Goal: Information Seeking & Learning: Learn about a topic

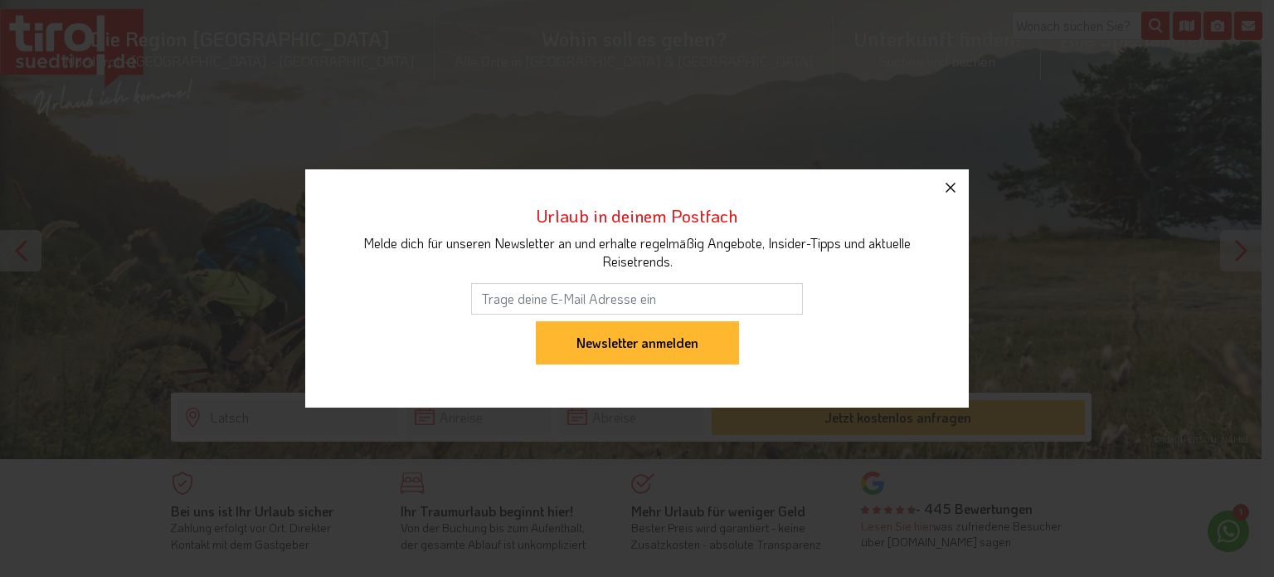
click at [956, 185] on icon "button" at bounding box center [951, 188] width 20 height 20
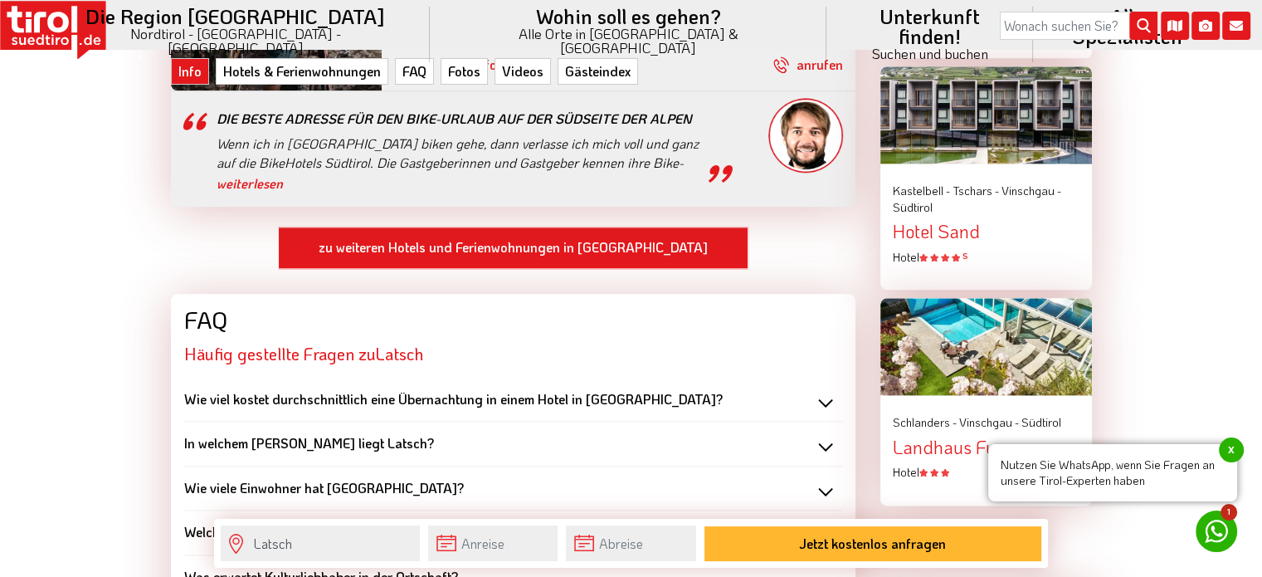
scroll to position [2074, 0]
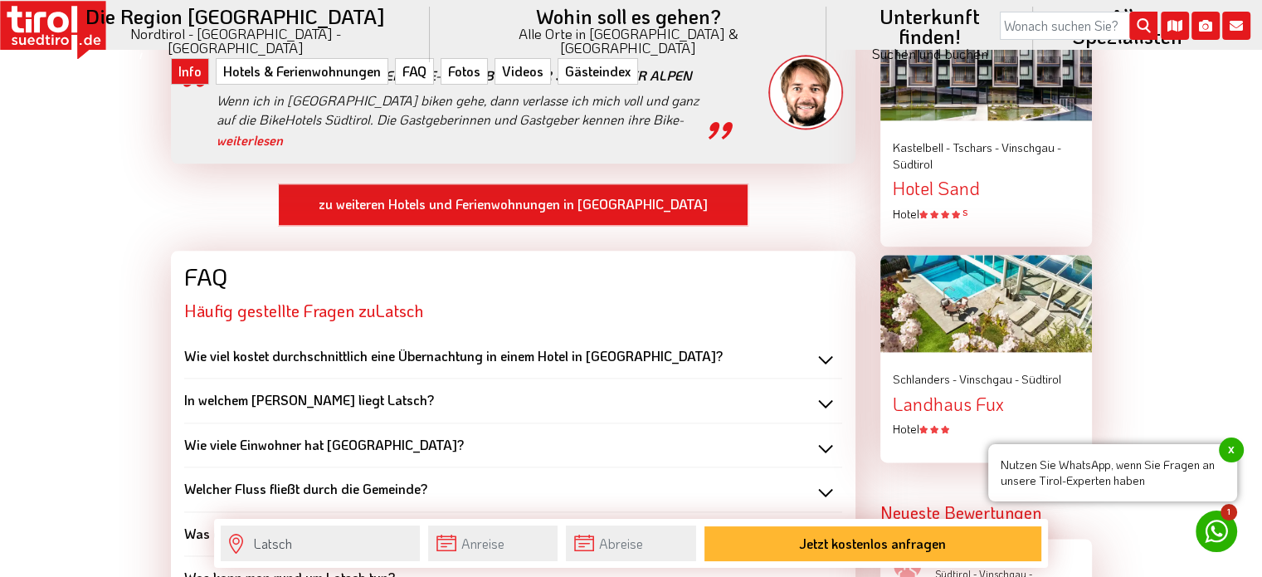
click at [825, 391] on div "In welchem [PERSON_NAME] liegt Latsch?" at bounding box center [513, 400] width 658 height 18
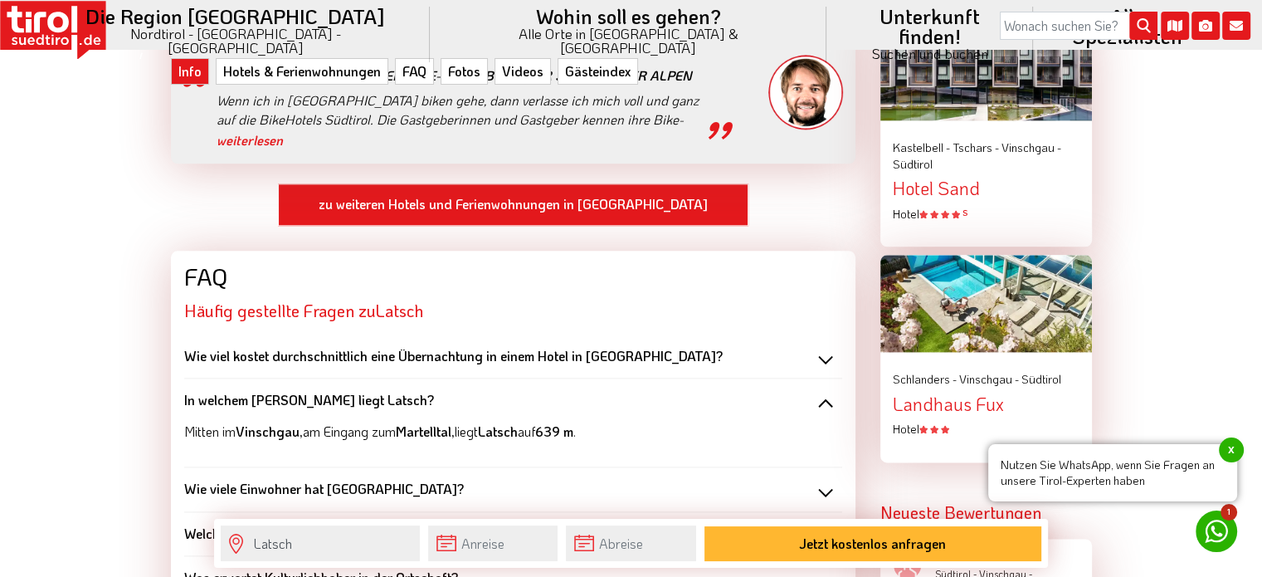
click at [824, 391] on div "In welchem [PERSON_NAME] liegt Latsch?" at bounding box center [513, 400] width 658 height 18
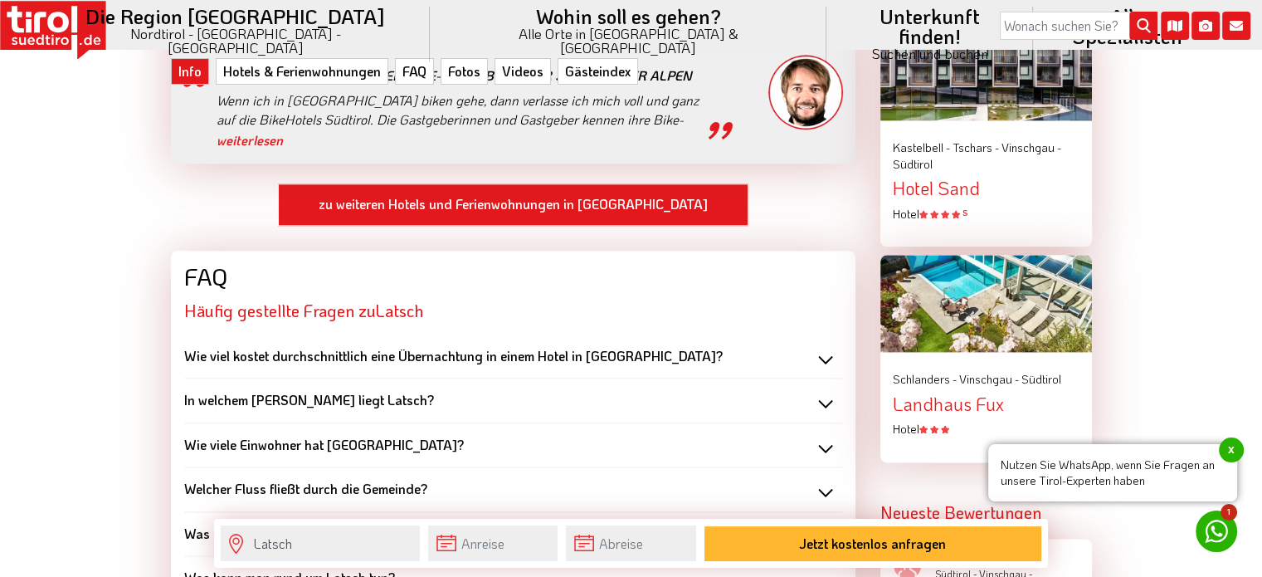
click at [825, 347] on div "Wie viel kostet durchschnittlich eine Übernachtung in einem Hotel in [GEOGRAPHI…" at bounding box center [513, 356] width 658 height 18
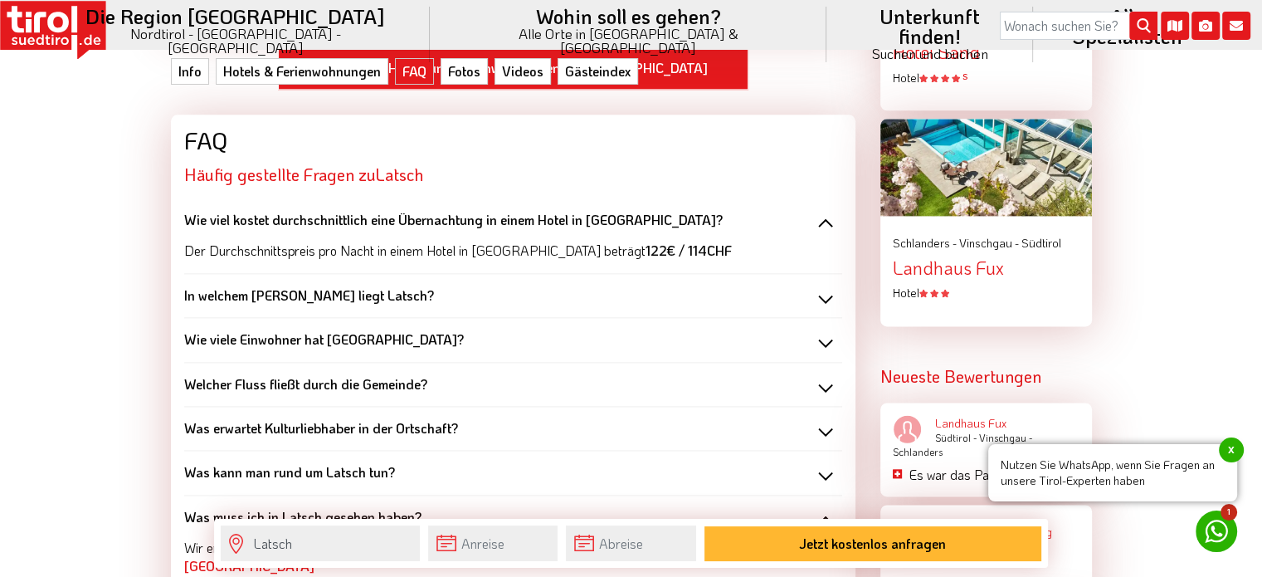
scroll to position [2240, 0]
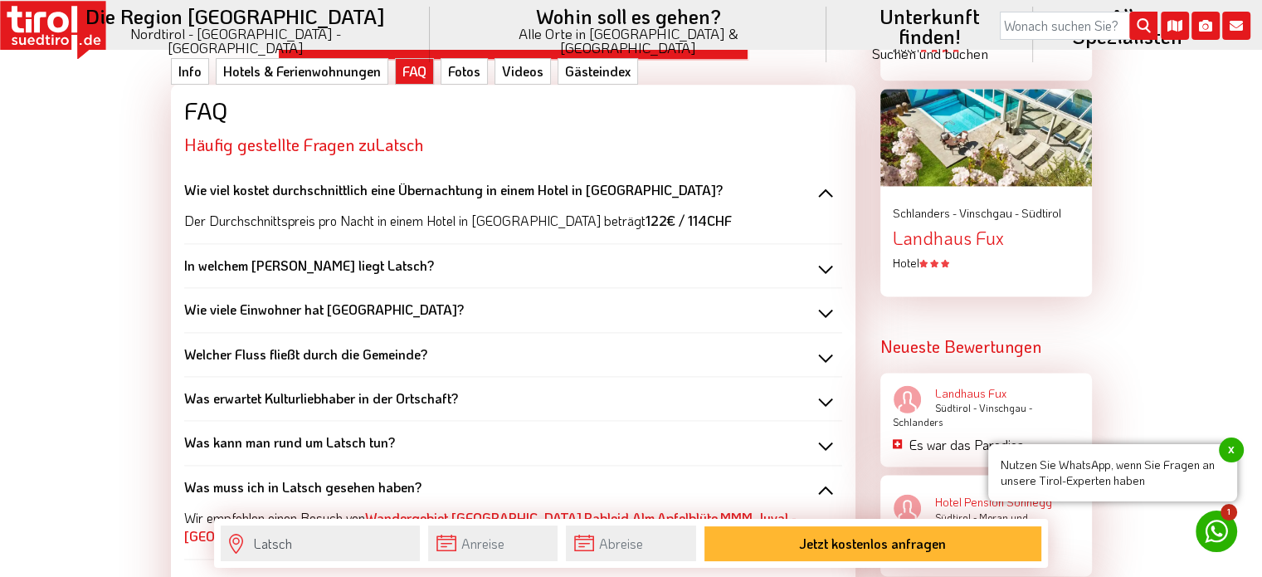
click at [826, 433] on div "Was kann man rund um Latsch tun?" at bounding box center [513, 442] width 658 height 18
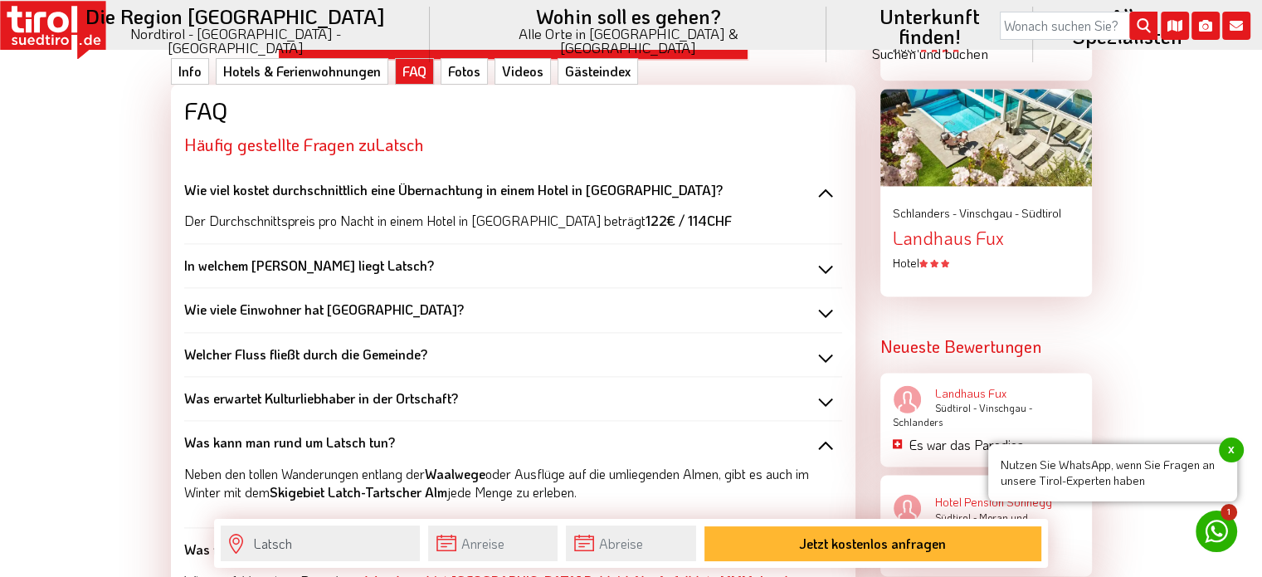
click at [823, 433] on div "Was kann man rund um Latsch tun?" at bounding box center [513, 442] width 658 height 18
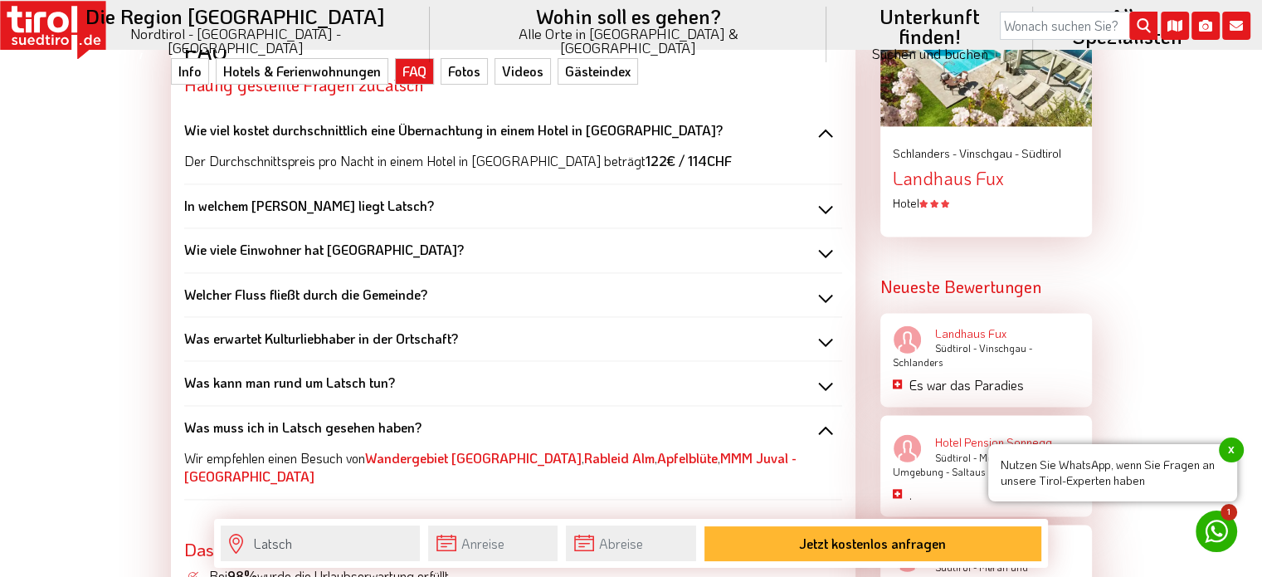
scroll to position [2323, 0]
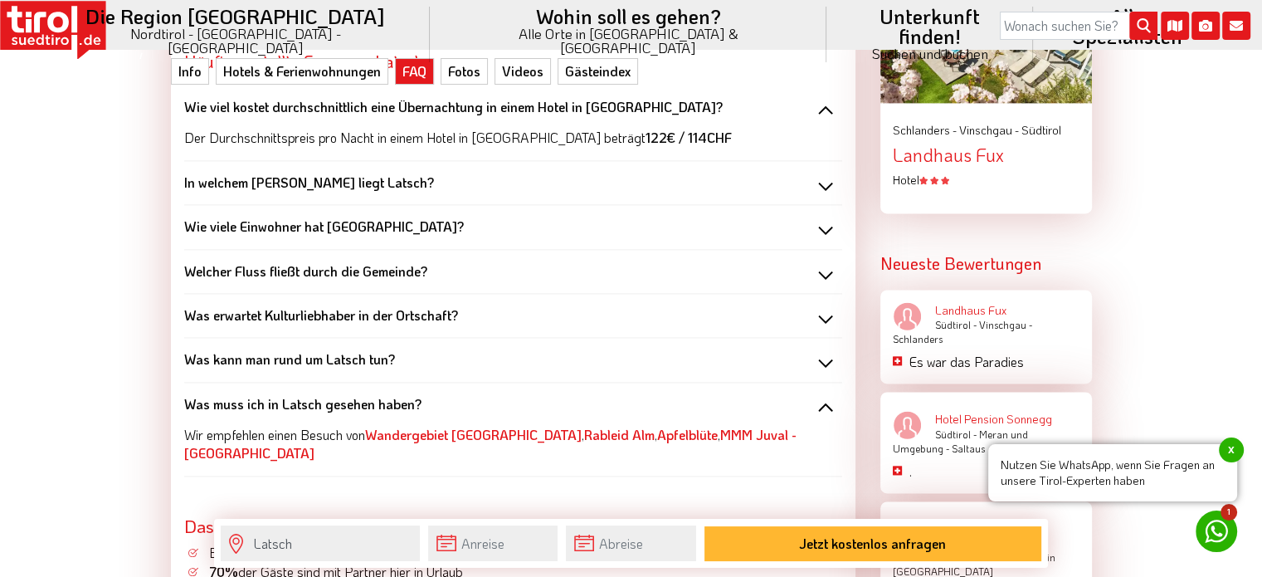
click at [825, 395] on div "Was muss ich in Latsch gesehen haben?" at bounding box center [513, 404] width 658 height 18
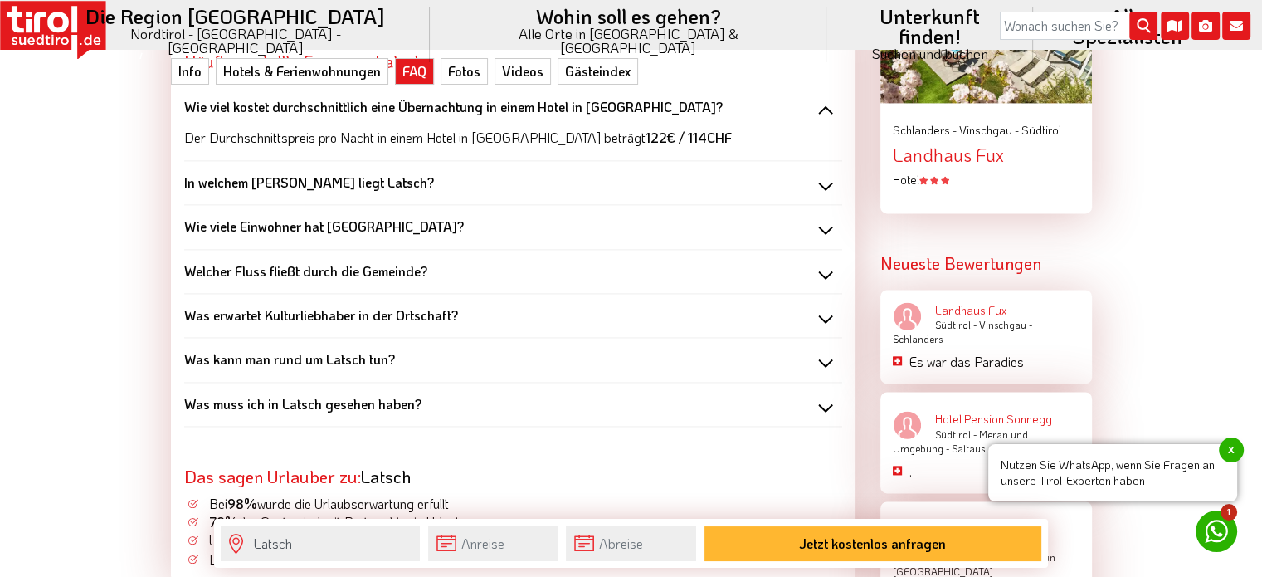
click at [822, 395] on div "Was muss ich in Latsch gesehen haben?" at bounding box center [513, 404] width 658 height 18
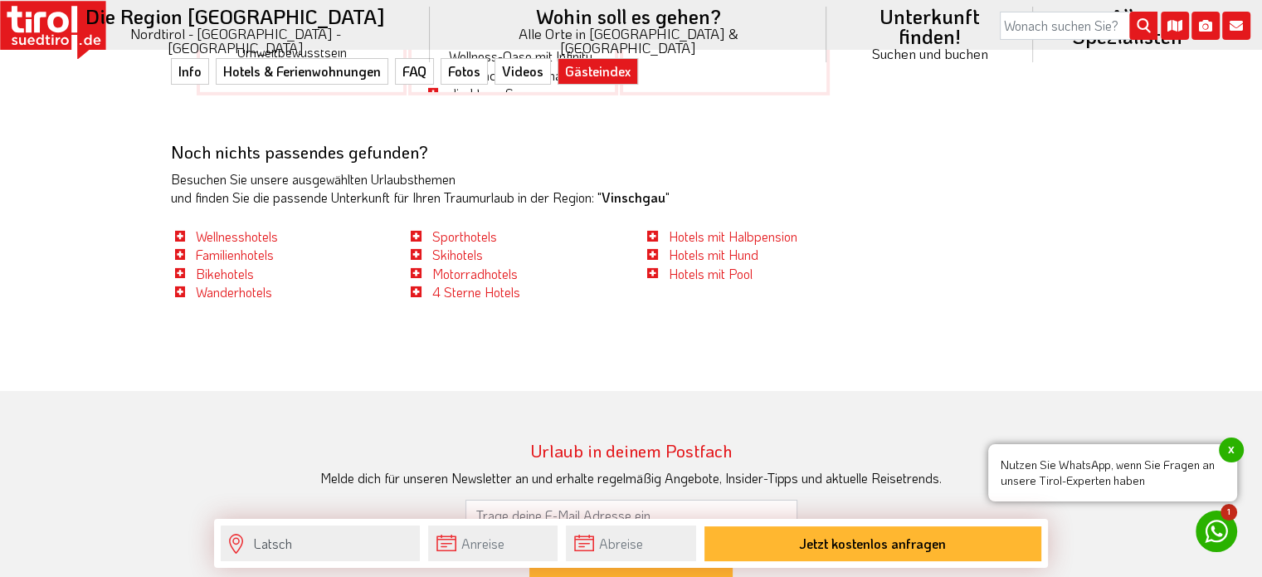
scroll to position [5476, 0]
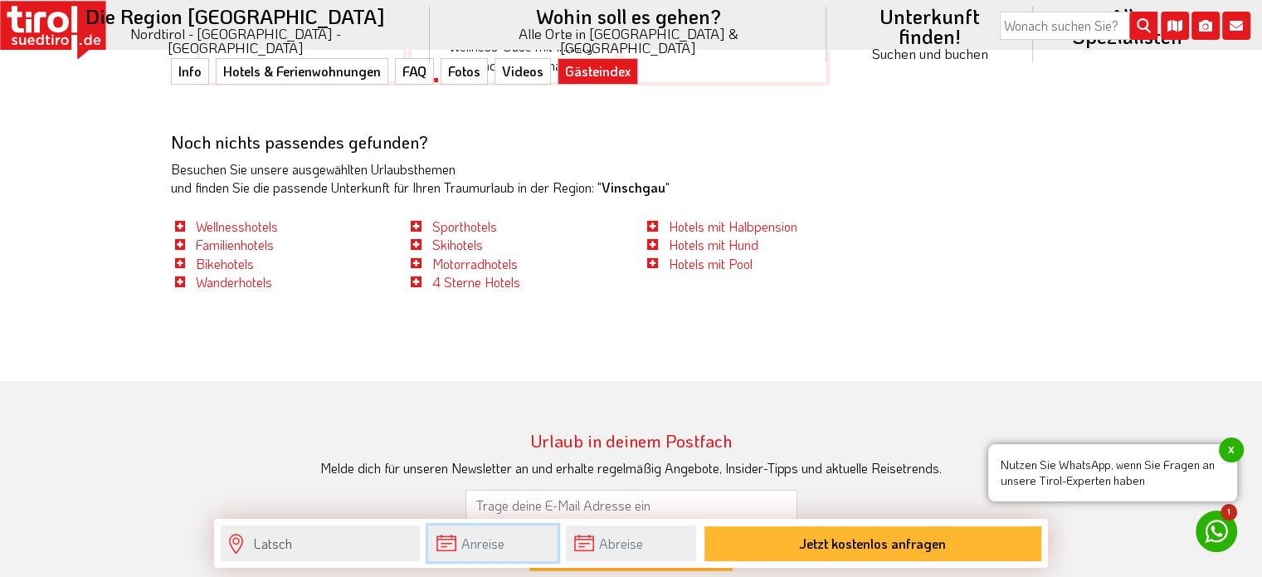
click at [454, 545] on input "text" at bounding box center [492, 543] width 129 height 36
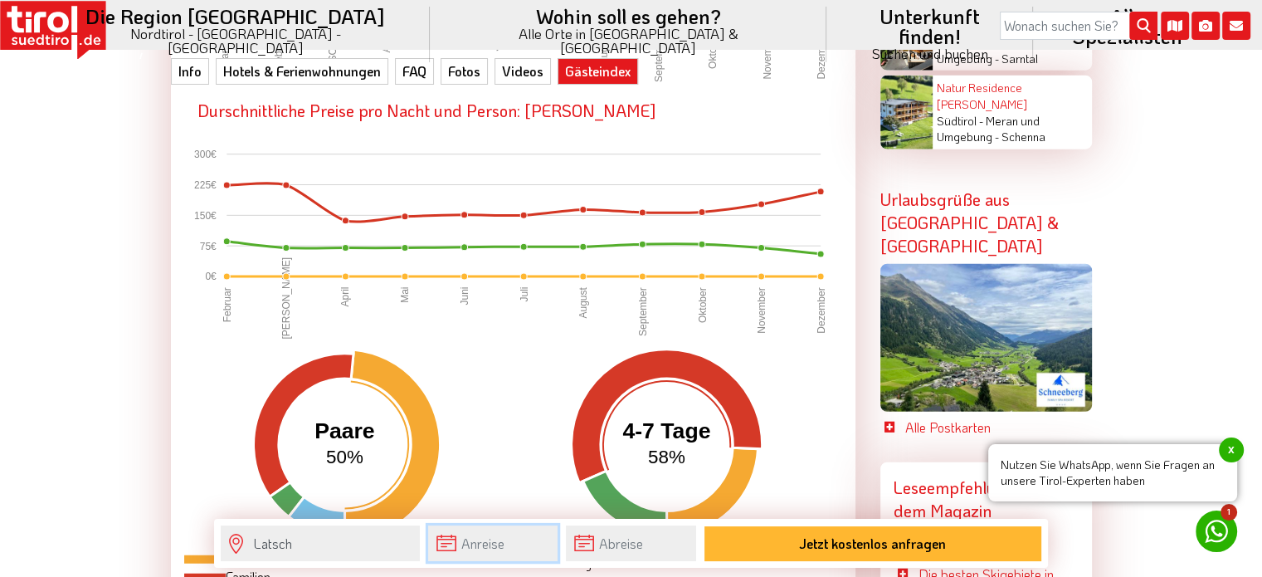
scroll to position [4065, 0]
